Goal: Transaction & Acquisition: Purchase product/service

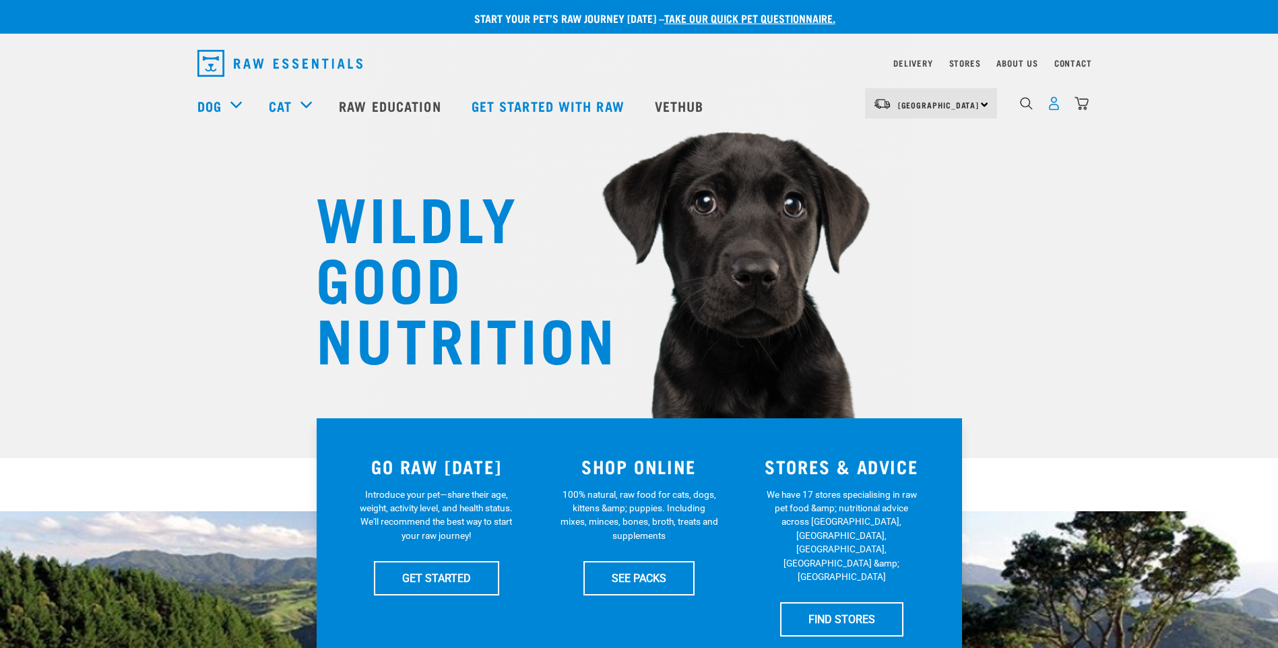
click at [1052, 107] on img "dropdown navigation" at bounding box center [1054, 103] width 14 height 14
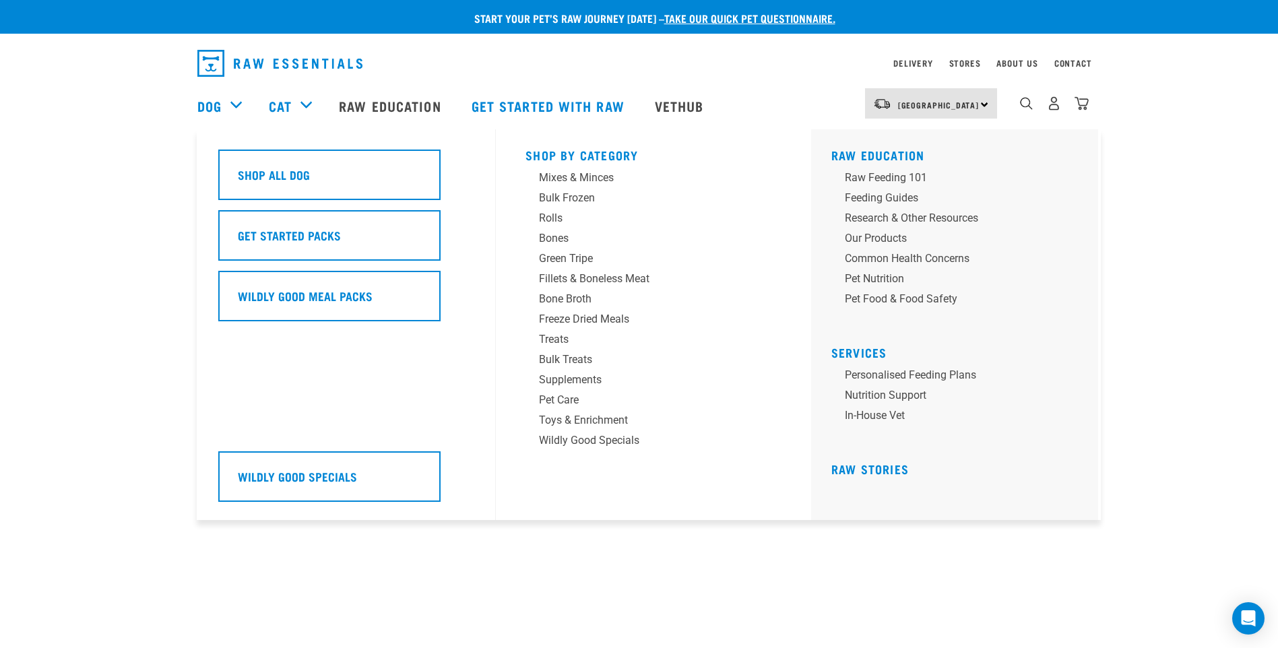
click at [226, 104] on div "Dog" at bounding box center [226, 106] width 58 height 54
click at [611, 280] on div "Fillets & Boneless Meat" at bounding box center [644, 279] width 210 height 16
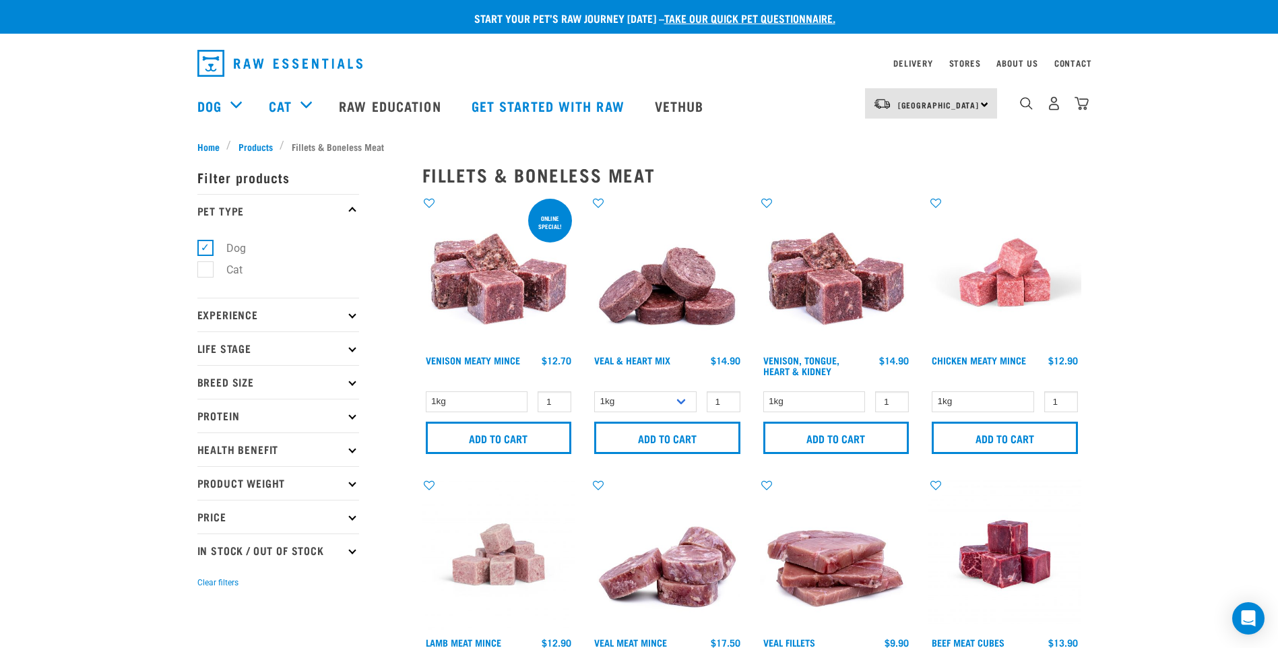
click at [481, 307] on img at bounding box center [499, 272] width 153 height 153
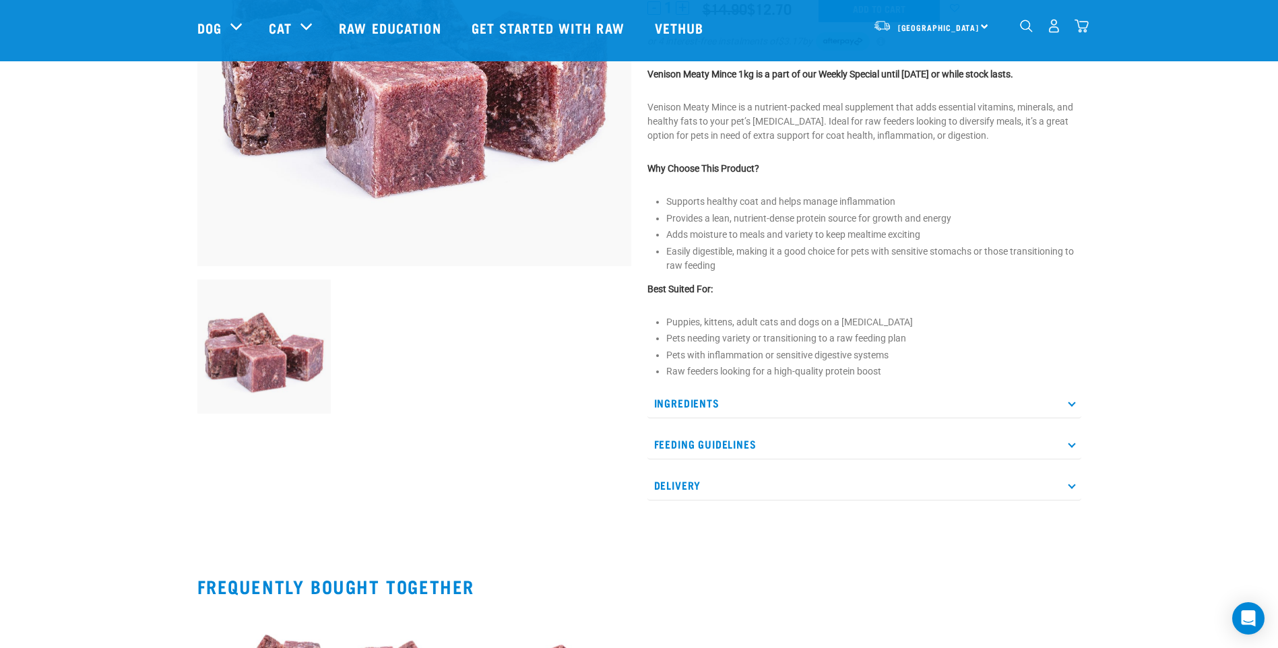
scroll to position [270, 0]
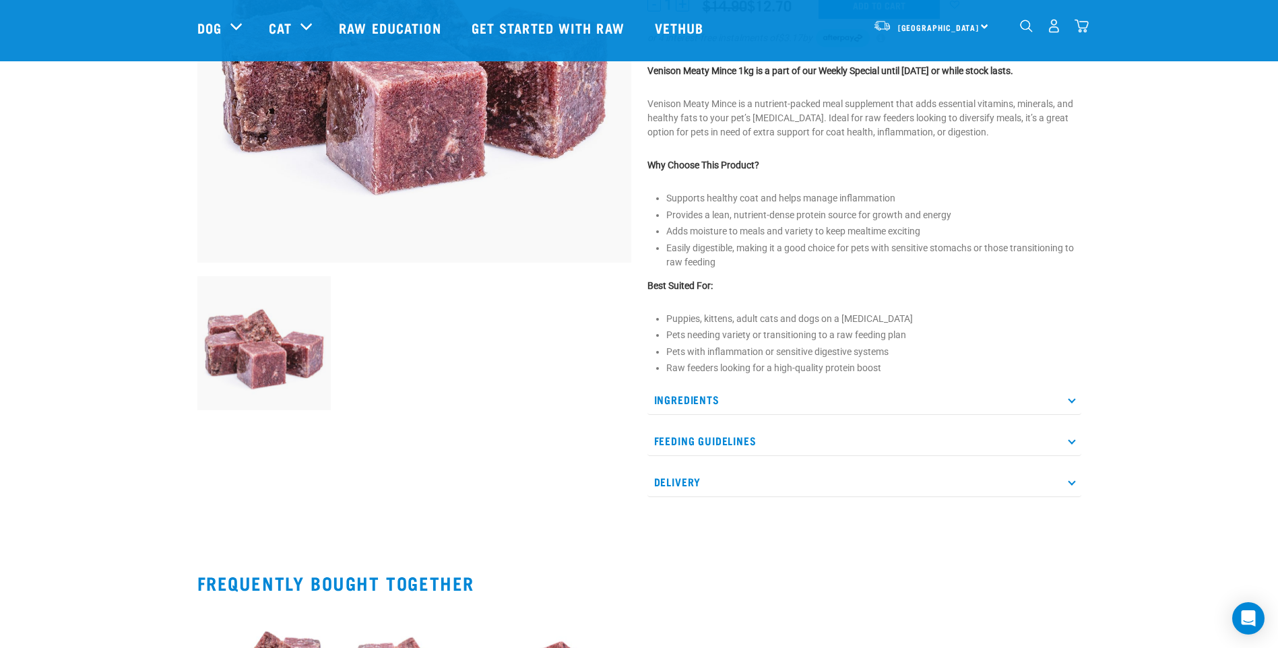
click at [1082, 396] on div "Venison Meaty Mince" at bounding box center [864, 164] width 450 height 706
click at [1073, 400] on icon at bounding box center [1071, 399] width 7 height 7
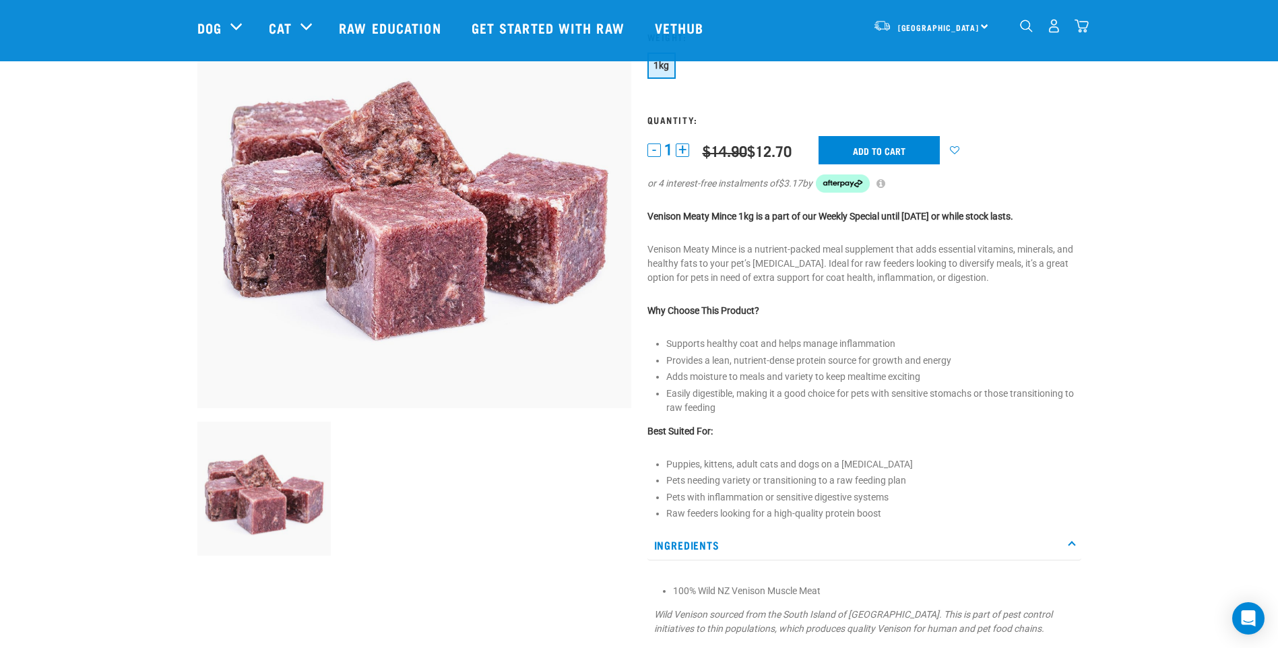
scroll to position [67, 0]
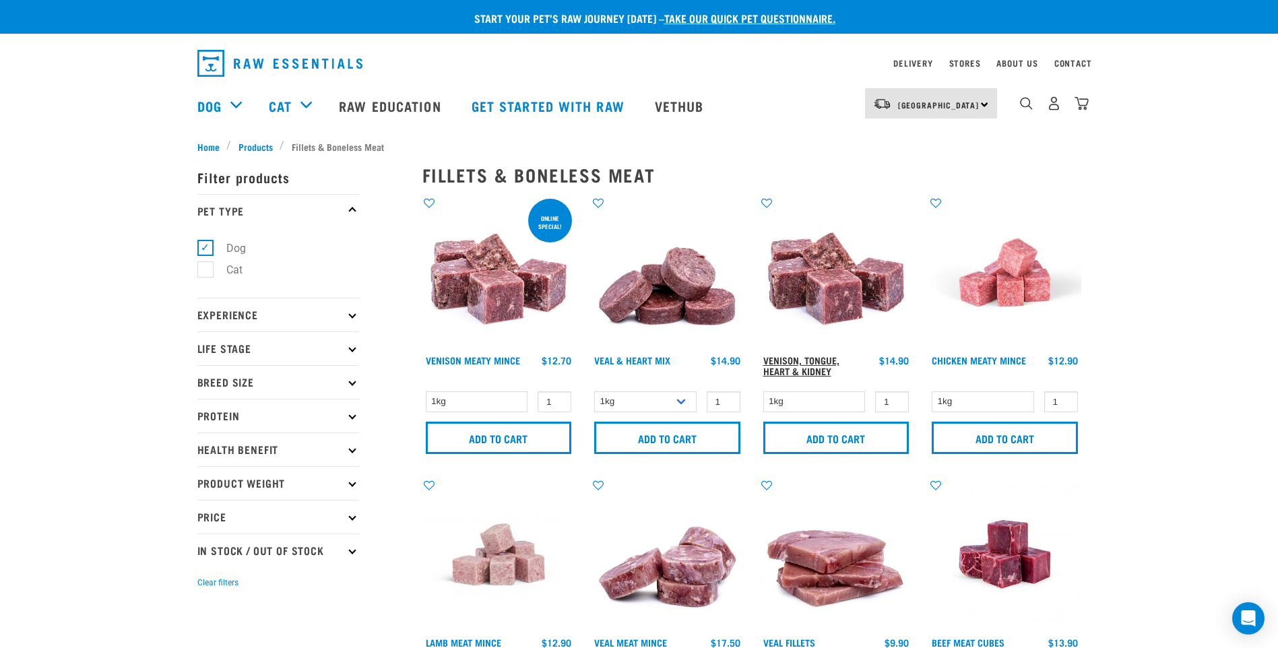
click at [822, 358] on link "Venison, Tongue, Heart & Kidney" at bounding box center [801, 365] width 76 height 15
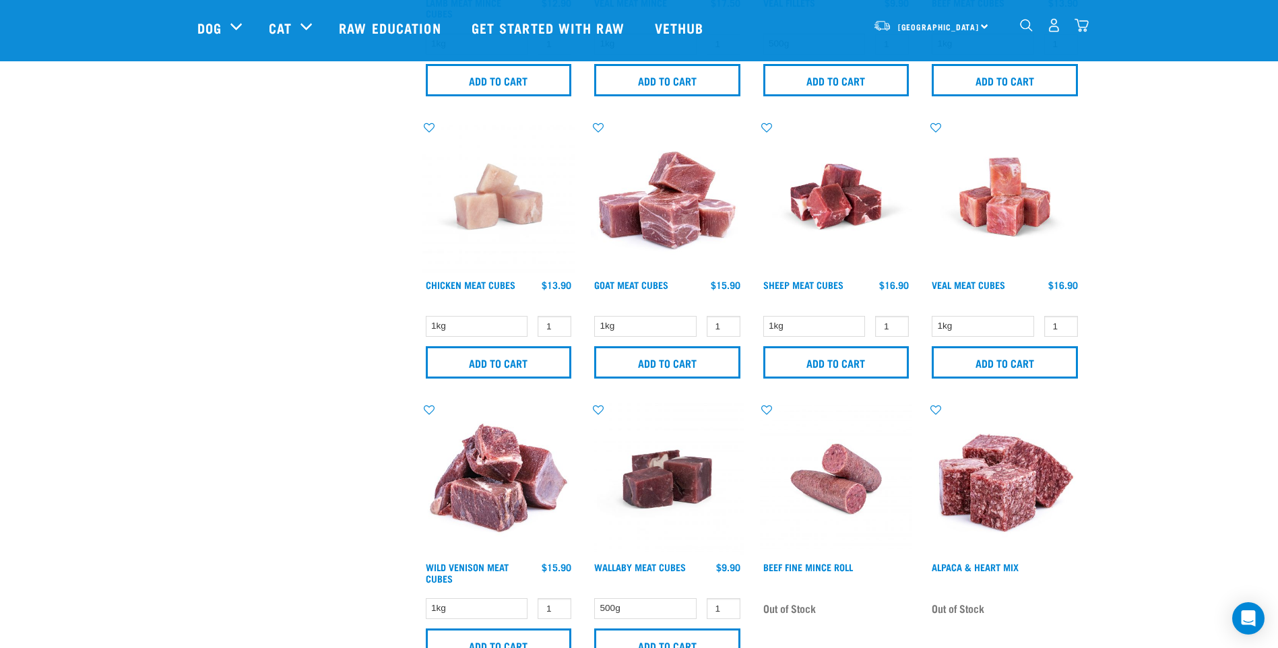
scroll to position [606, 0]
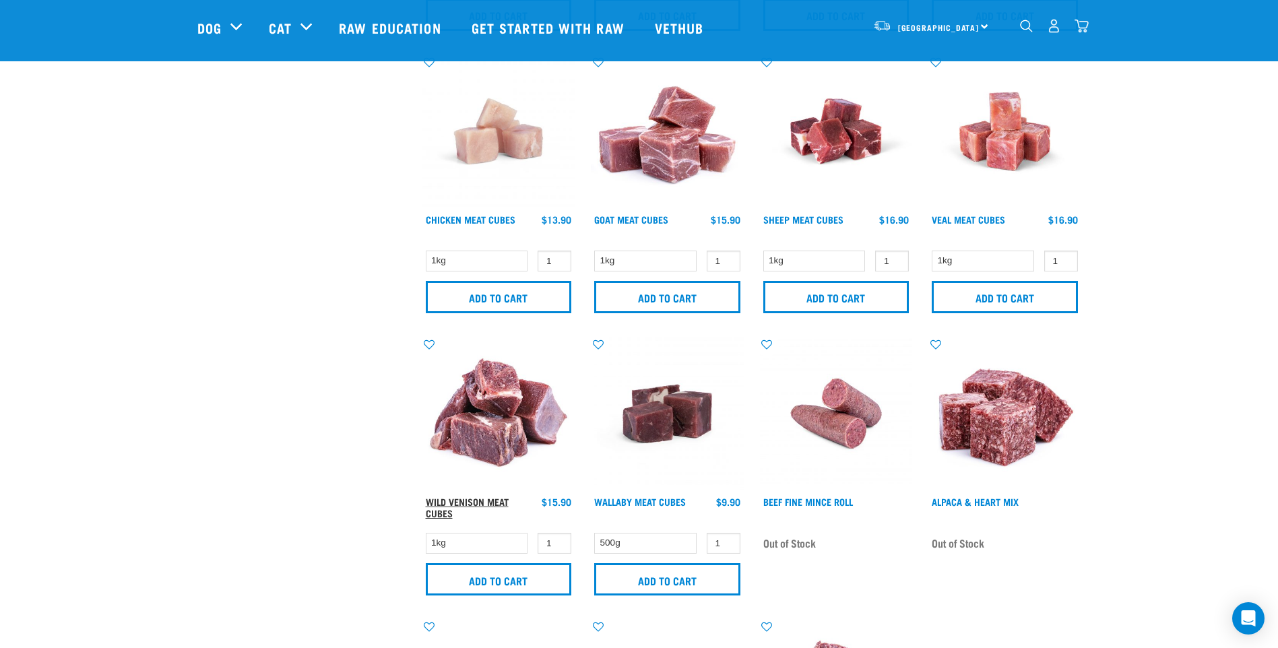
click at [477, 506] on link "Wild Venison Meat Cubes" at bounding box center [467, 506] width 83 height 15
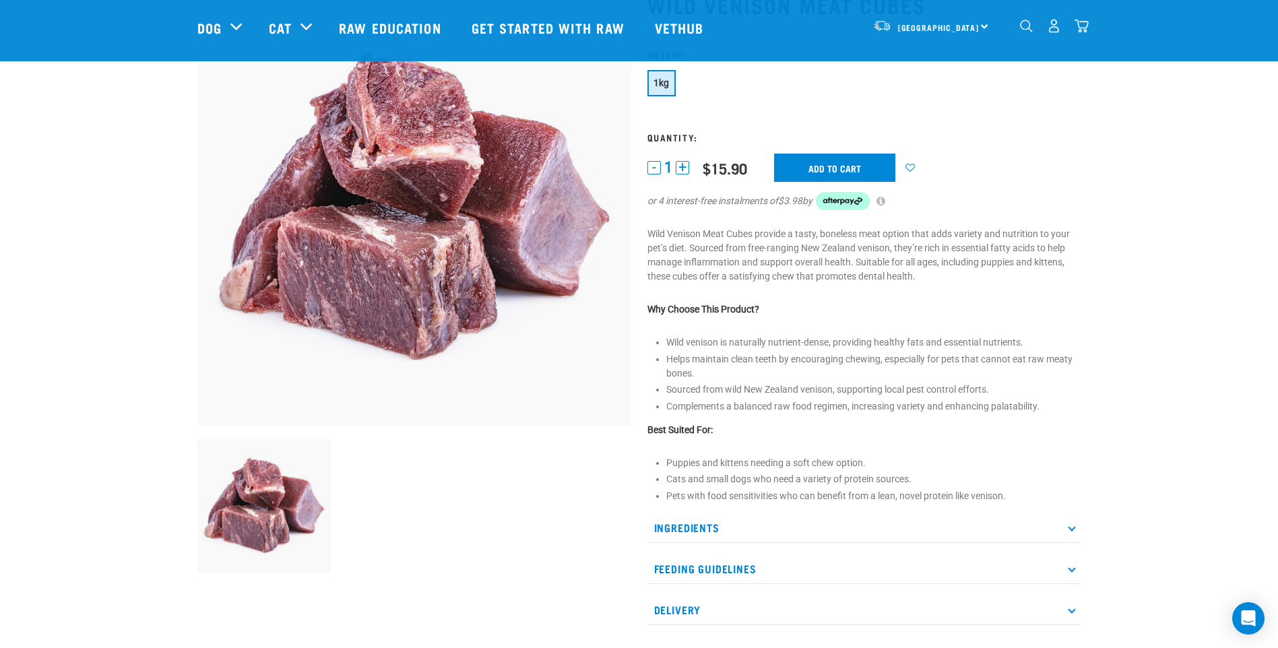
scroll to position [135, 0]
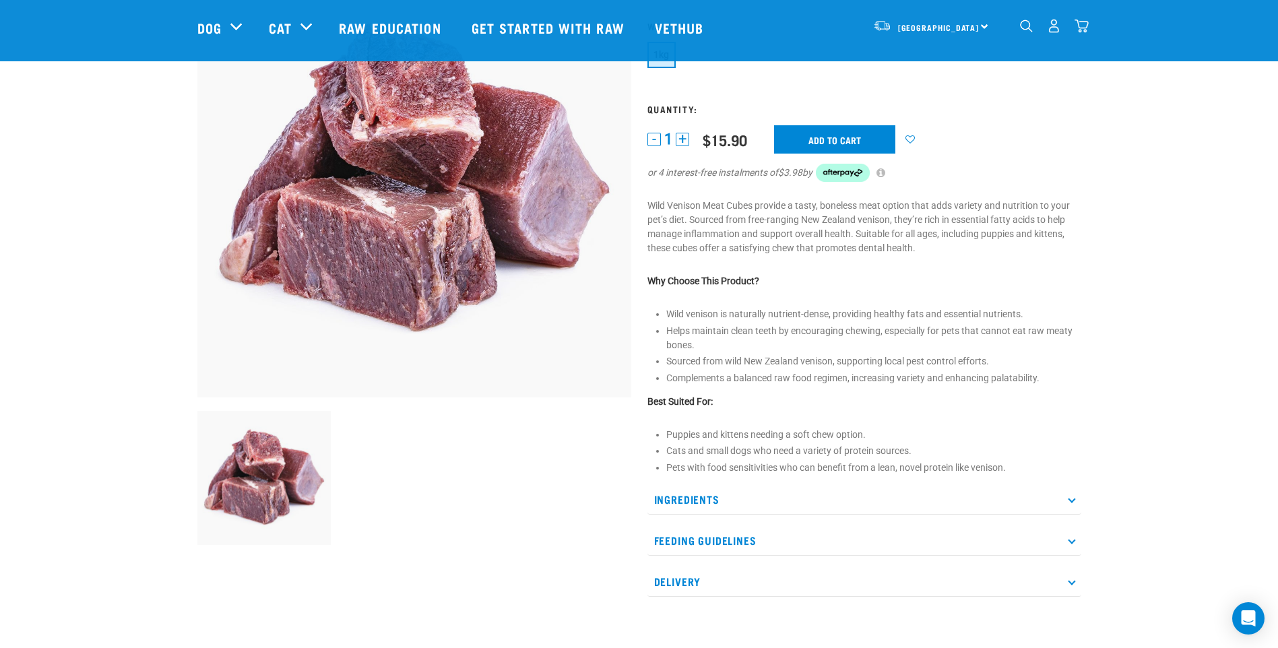
click at [1071, 499] on icon at bounding box center [1071, 498] width 7 height 7
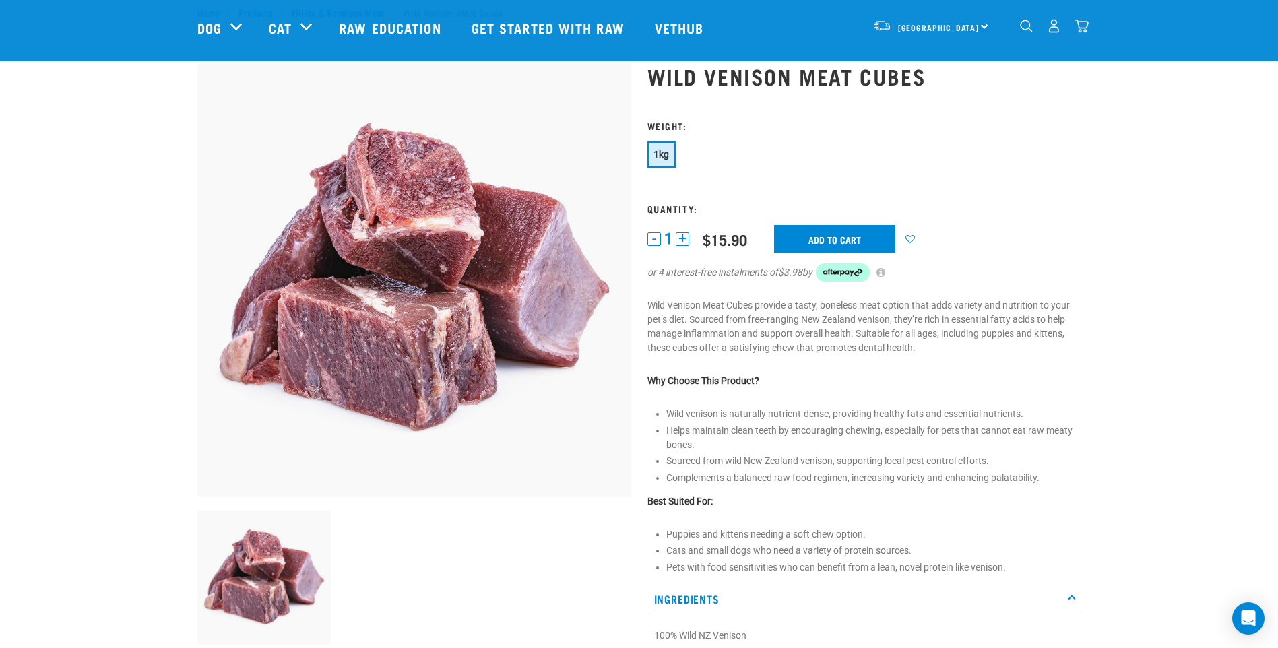
scroll to position [0, 0]
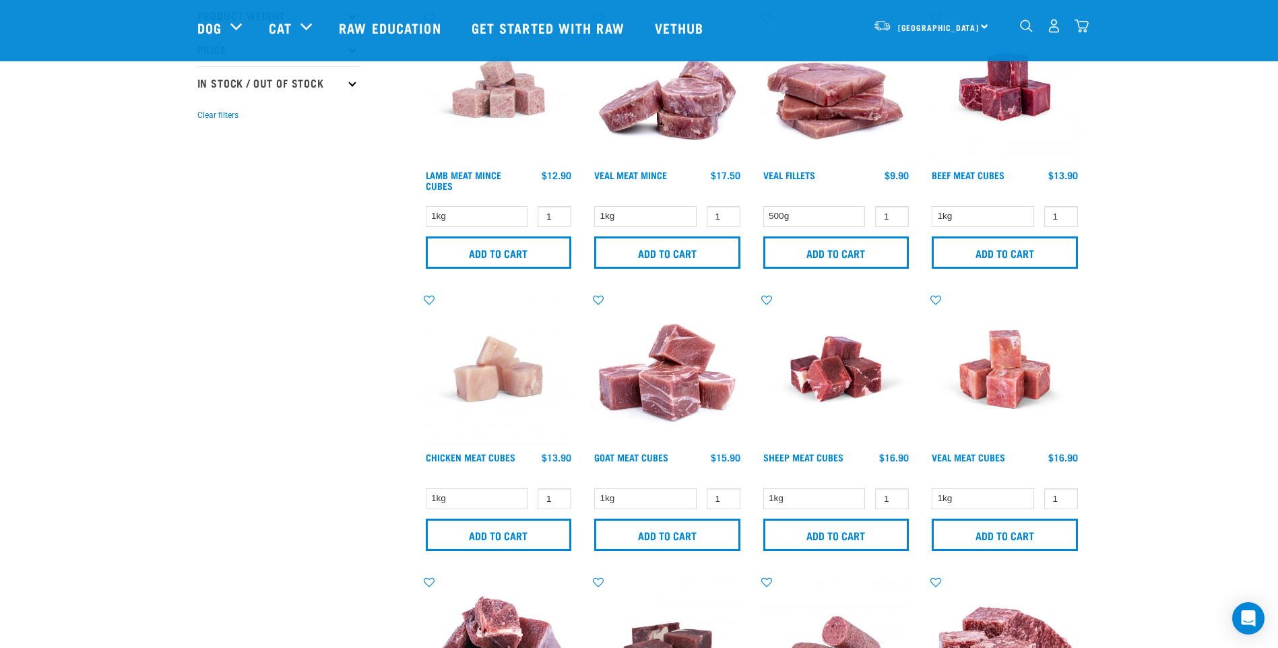
scroll to position [301, 0]
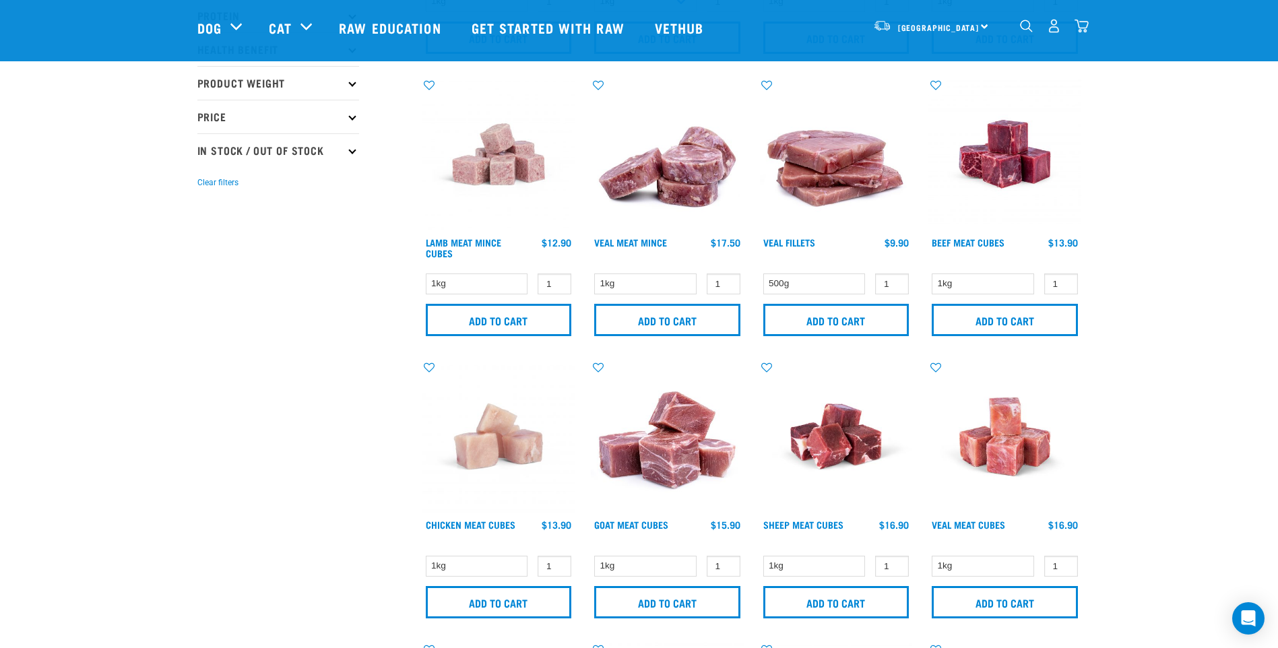
click at [687, 460] on img at bounding box center [667, 437] width 153 height 153
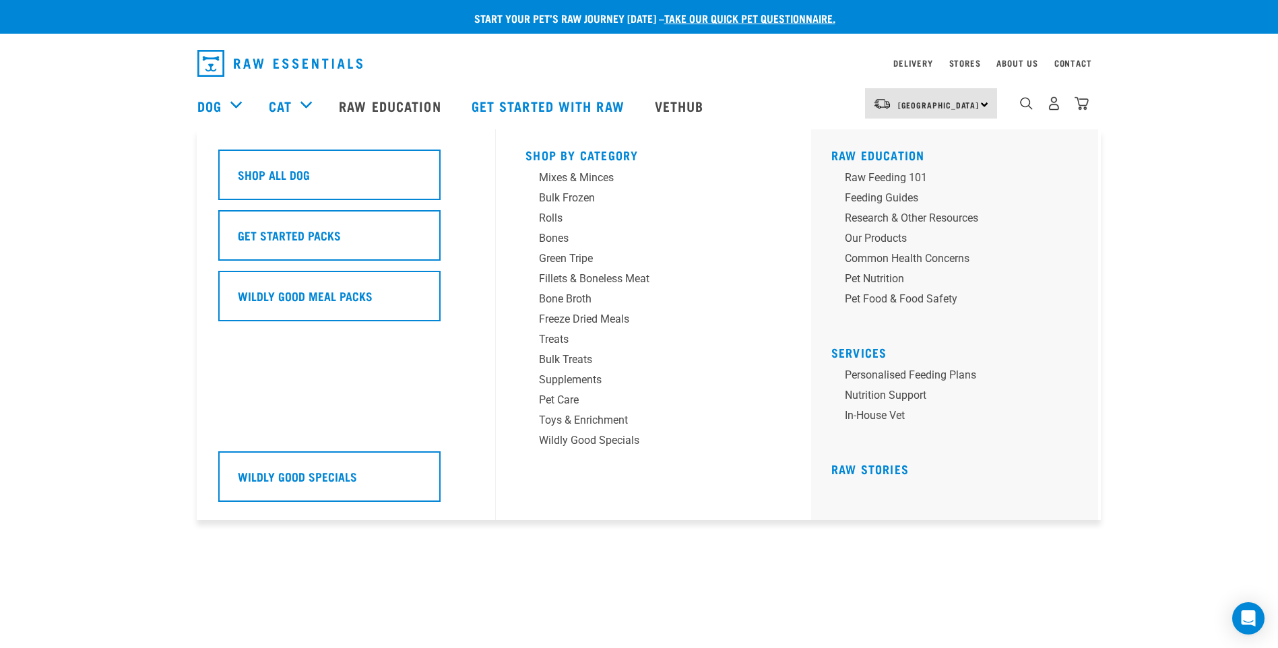
click at [232, 111] on div "Dog" at bounding box center [226, 106] width 58 height 54
click at [612, 276] on div "Fillets & Boneless Meat" at bounding box center [644, 279] width 210 height 16
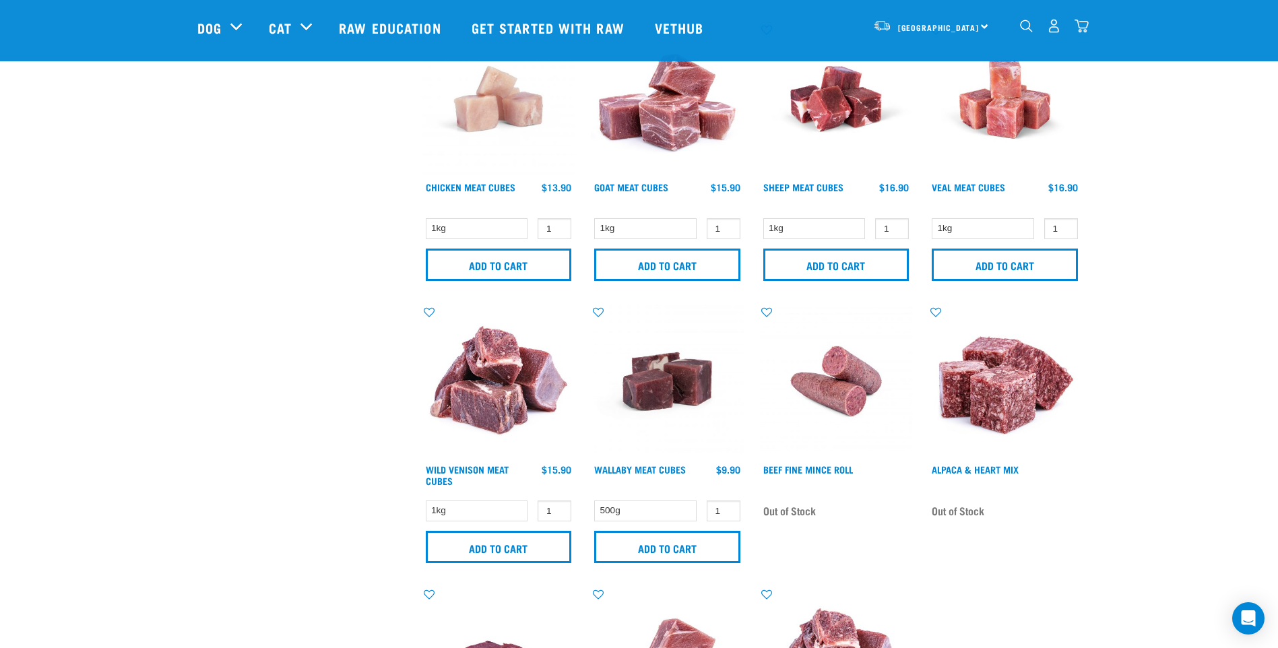
scroll to position [674, 0]
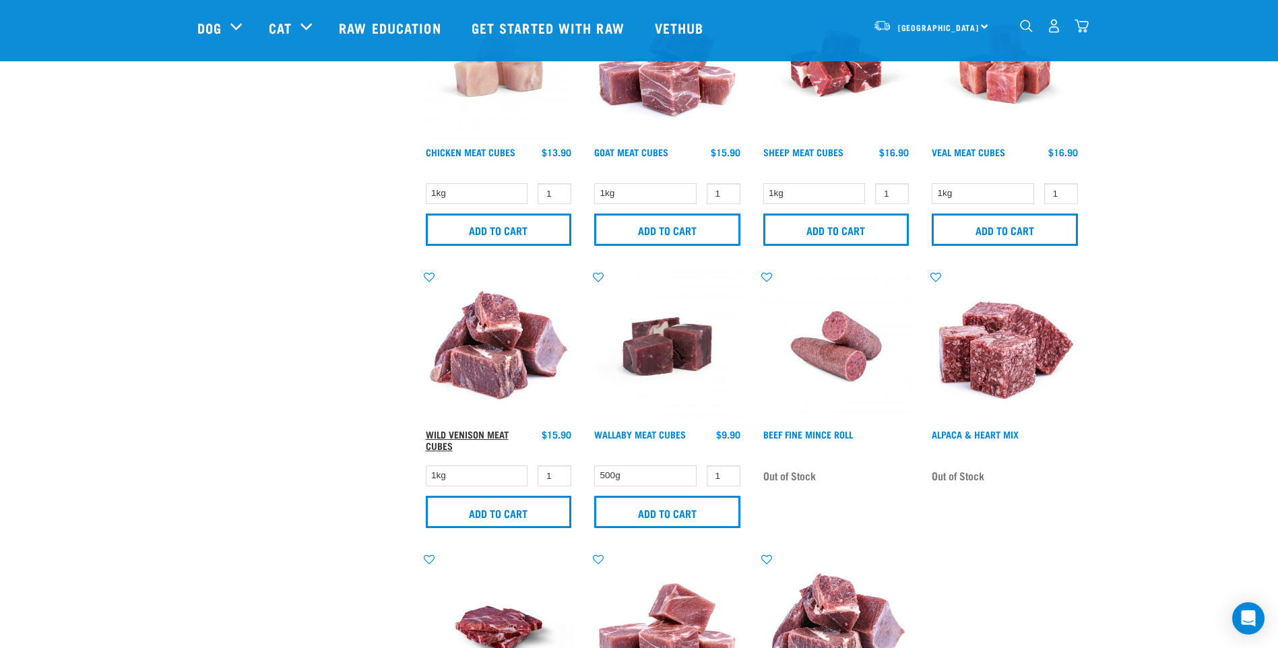
click at [496, 432] on link "Wild Venison Meat Cubes" at bounding box center [467, 439] width 83 height 15
